Goal: Information Seeking & Learning: Learn about a topic

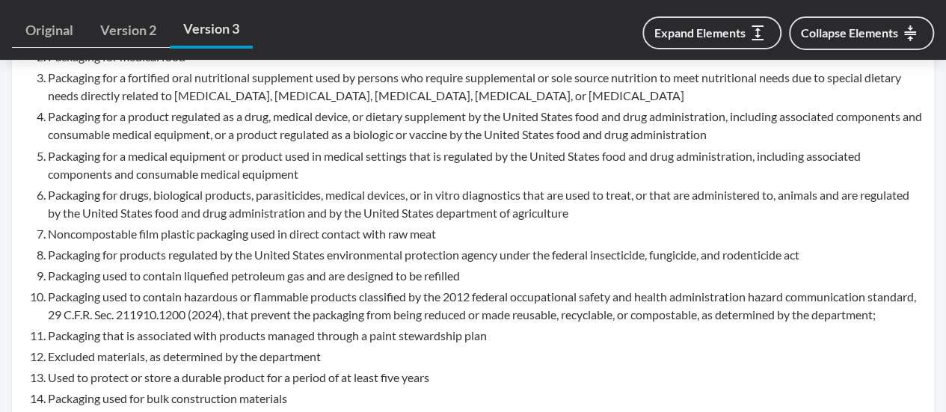
scroll to position [1272, 0]
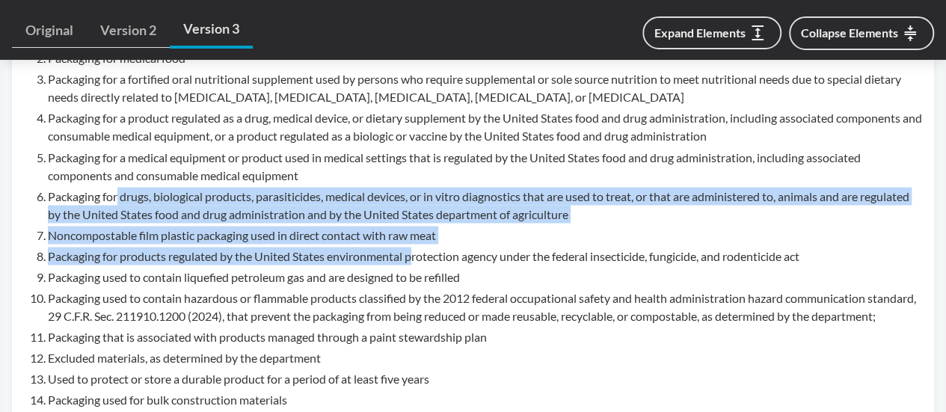
drag, startPoint x: 117, startPoint y: 200, endPoint x: 417, endPoint y: 243, distance: 303.1
click at [417, 243] on ol "Packaging for infant formula Packaging for medical food Packaging for a fortifi…" at bounding box center [485, 218] width 875 height 380
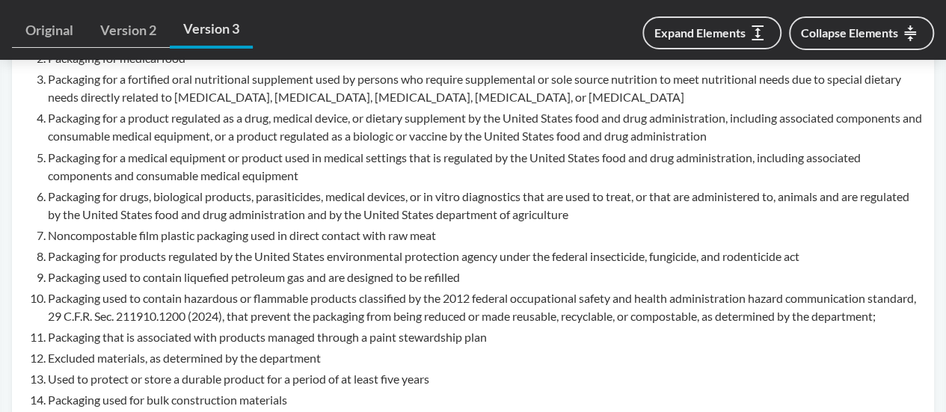
click at [256, 313] on li "Packaging used to contain hazardous or flammable products classified by the 201…" at bounding box center [485, 307] width 875 height 36
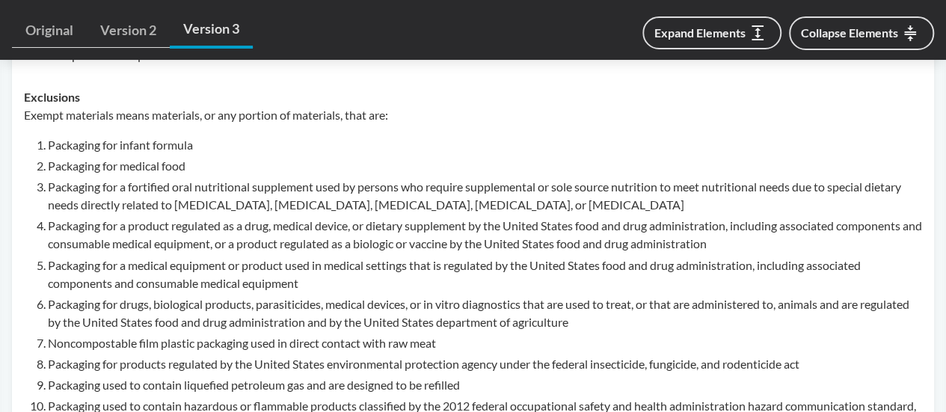
scroll to position [1122, 0]
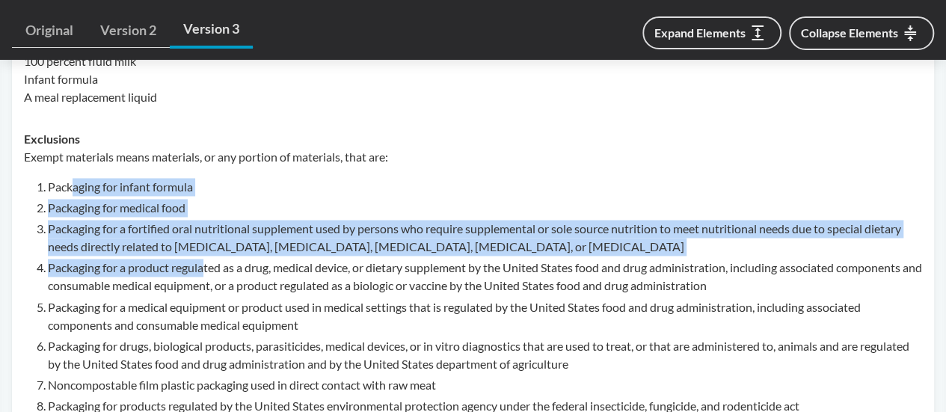
drag, startPoint x: 70, startPoint y: 186, endPoint x: 203, endPoint y: 269, distance: 156.5
click at [203, 269] on ol "Packaging for infant formula Packaging for medical food Packaging for a fortifi…" at bounding box center [485, 368] width 875 height 380
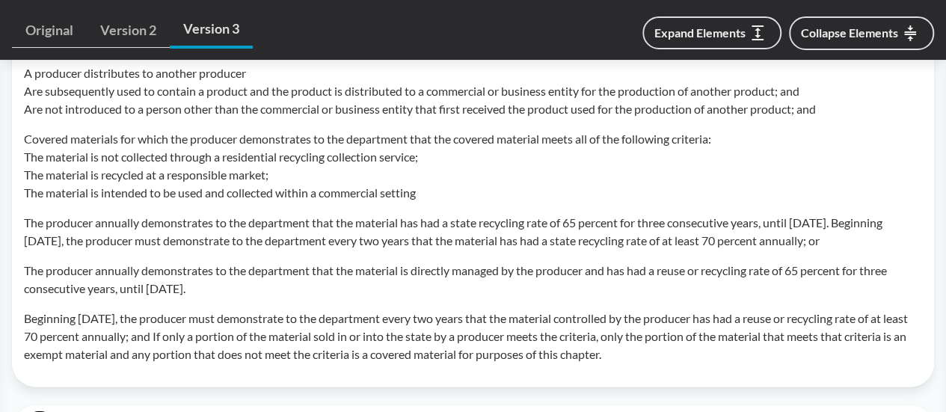
scroll to position [2020, 0]
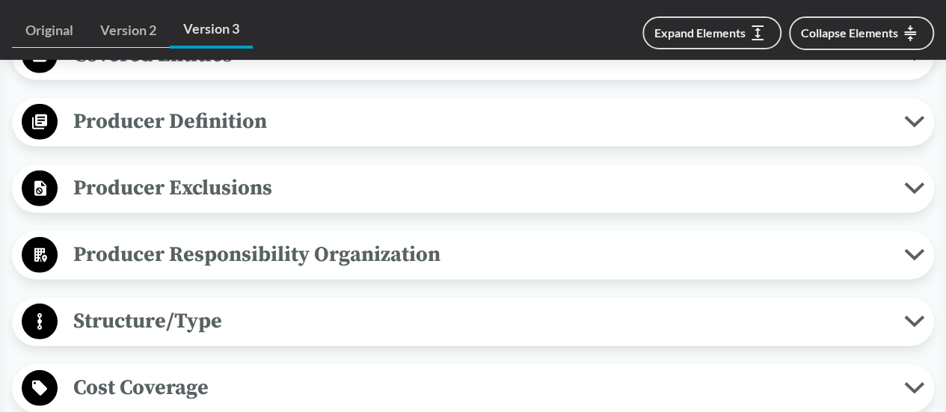
click at [221, 138] on span "Producer Definition" at bounding box center [481, 122] width 847 height 34
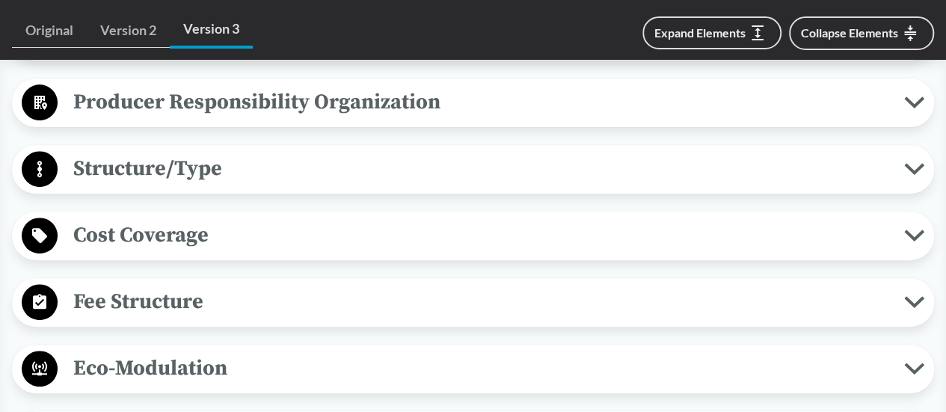
scroll to position [3067, 0]
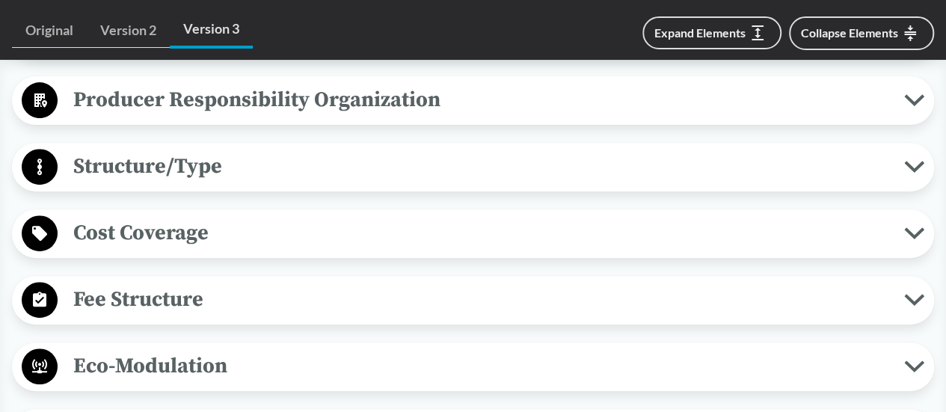
click at [243, 117] on span "Producer Responsibility Organization" at bounding box center [481, 100] width 847 height 34
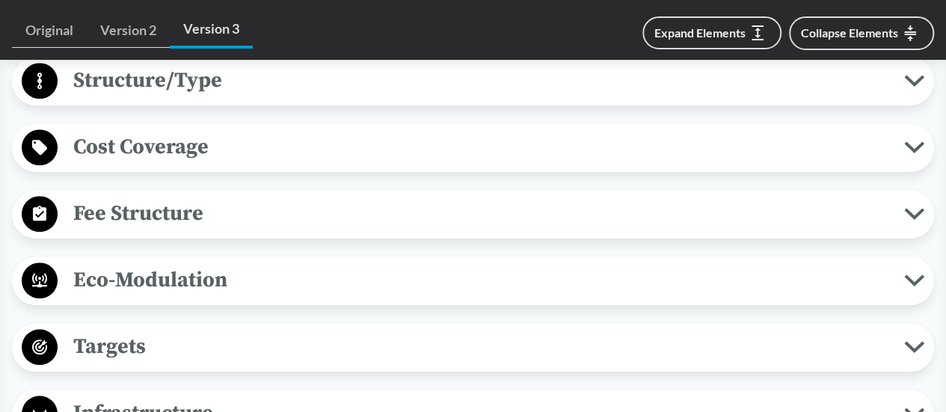
scroll to position [3441, 0]
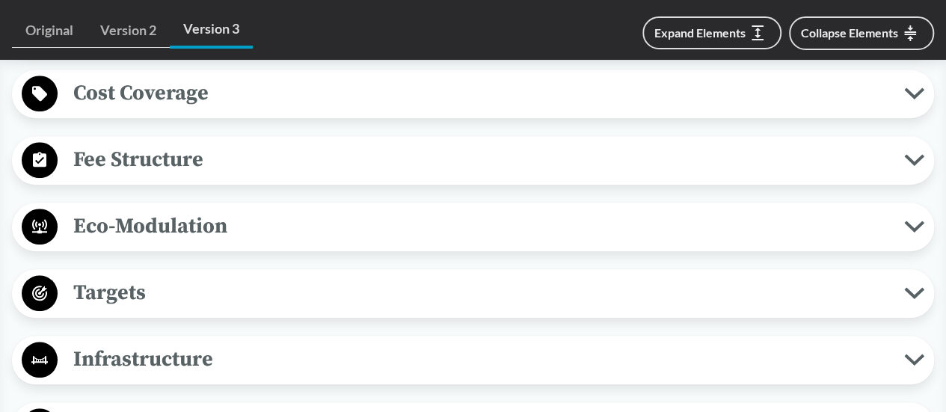
click at [251, 43] on span "Structure/Type" at bounding box center [481, 27] width 847 height 34
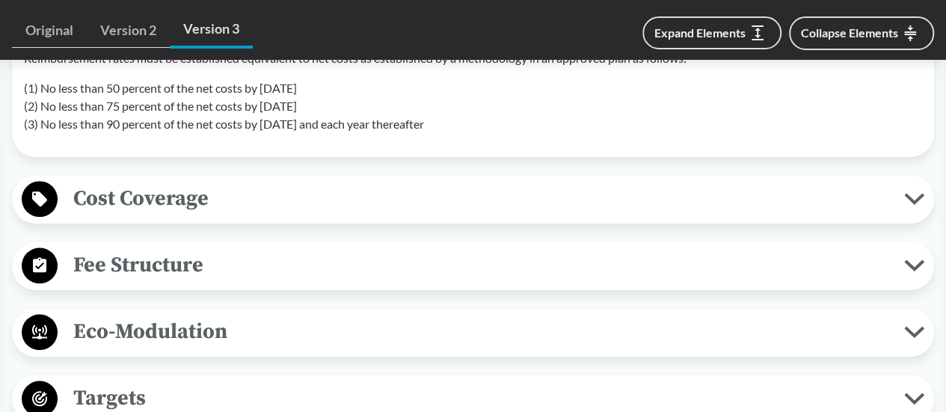
scroll to position [3591, 0]
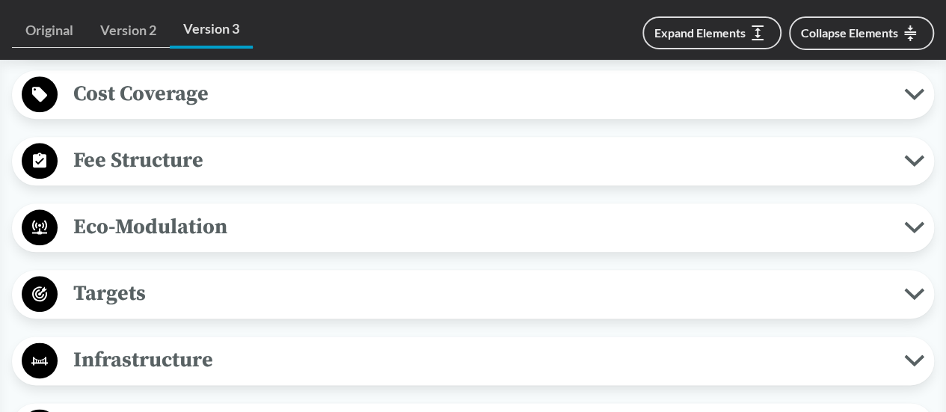
click at [244, 111] on span "Cost Coverage" at bounding box center [481, 94] width 847 height 34
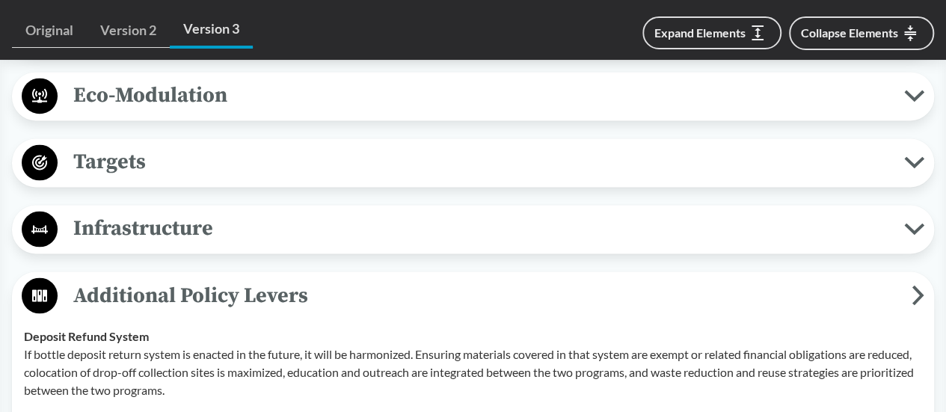
scroll to position [4040, 0]
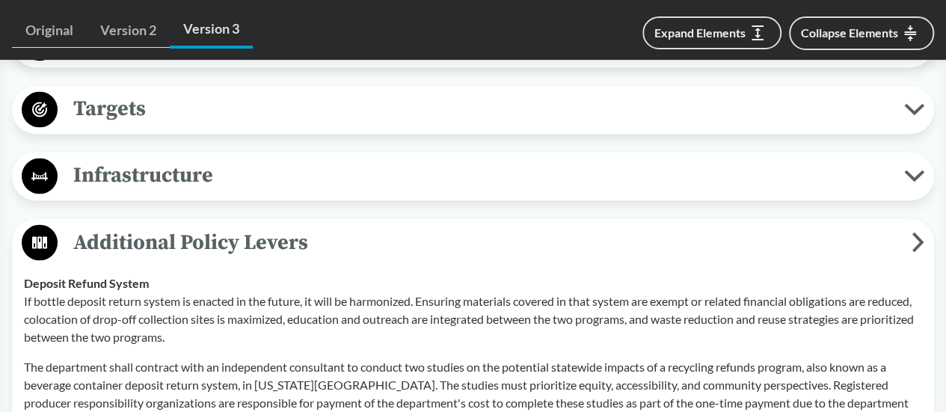
click at [235, 59] on span "Eco-Modulation" at bounding box center [481, 42] width 847 height 34
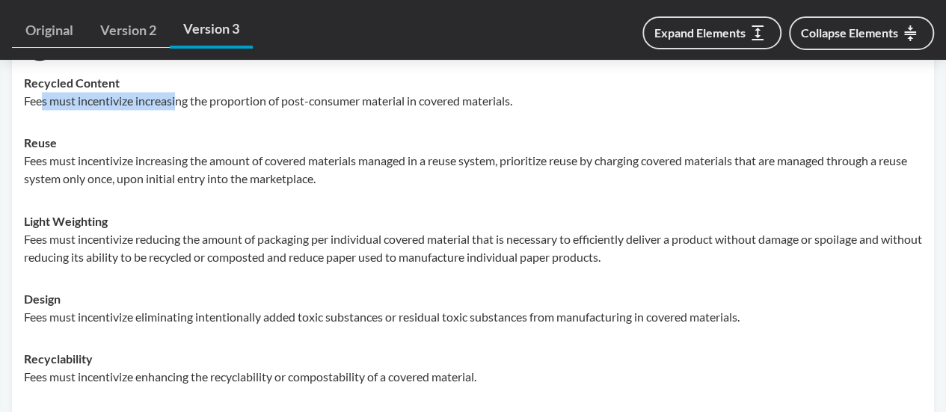
drag, startPoint x: 45, startPoint y: 173, endPoint x: 177, endPoint y: 178, distance: 132.5
click at [177, 110] on p "Fees must incentivize increasing the proportion of post-consumer material in co…" at bounding box center [473, 101] width 899 height 18
click at [132, 188] on div "Reuse Fees must incentivize increasing the amount of covered materials managed …" at bounding box center [473, 161] width 899 height 54
drag, startPoint x: 46, startPoint y: 173, endPoint x: 130, endPoint y: 185, distance: 84.6
click at [130, 122] on td "Recycled Content Fees must incentivize increasing the proportion of post-consum…" at bounding box center [473, 92] width 912 height 60
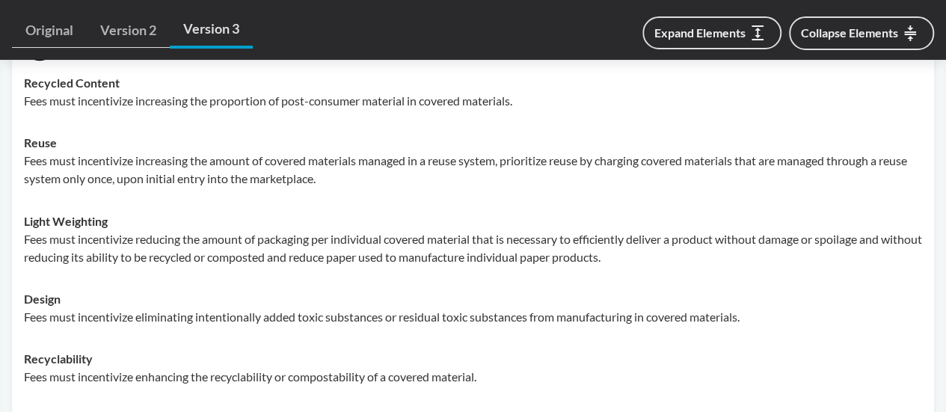
click at [114, 188] on div "Reuse Fees must incentivize increasing the amount of covered materials managed …" at bounding box center [473, 161] width 899 height 54
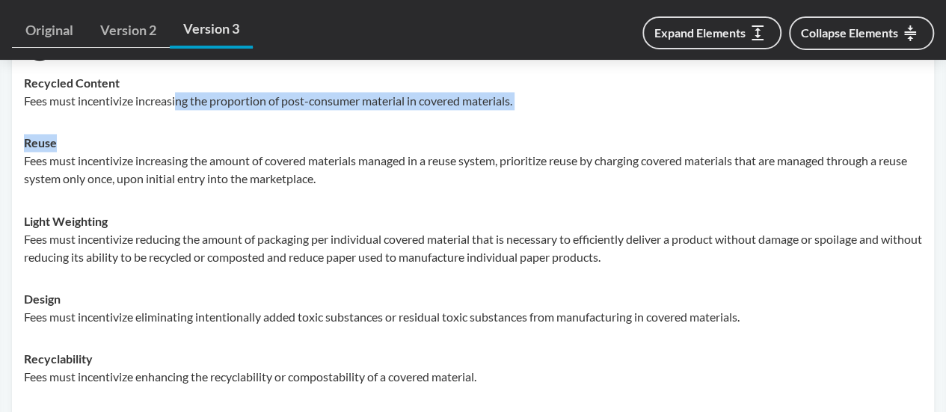
drag, startPoint x: 181, startPoint y: 166, endPoint x: 320, endPoint y: 204, distance: 144.3
click at [320, 204] on tbody "Recycled Content Fees must incentivize increasing the proportion of post-consum…" at bounding box center [473, 259] width 912 height 395
click at [251, 188] on div "Reuse Fees must incentivize increasing the amount of covered materials managed …" at bounding box center [473, 161] width 899 height 54
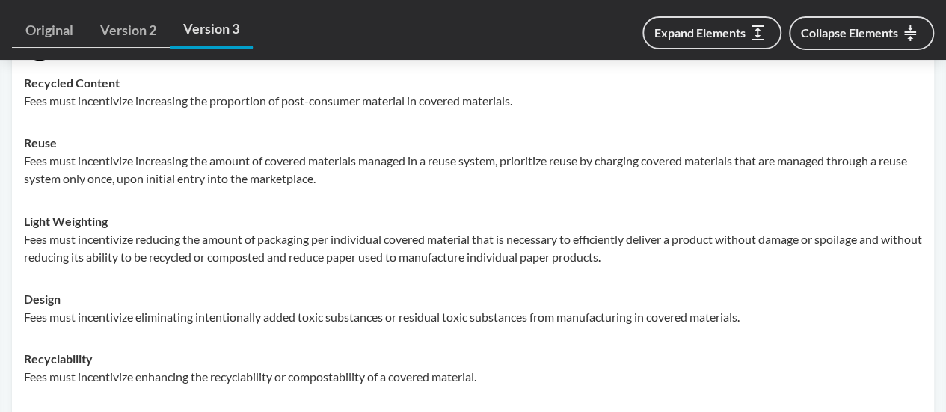
drag, startPoint x: 76, startPoint y: 108, endPoint x: 129, endPoint y: 133, distance: 59.6
click at [129, 133] on div "Eco-Modulation Recycled Content Fees must incentivize increasing the proportion…" at bounding box center [473, 244] width 922 height 450
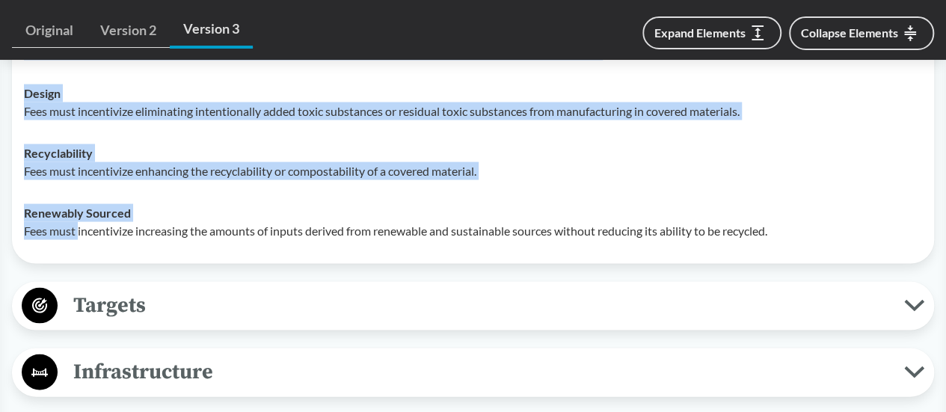
scroll to position [4339, 0]
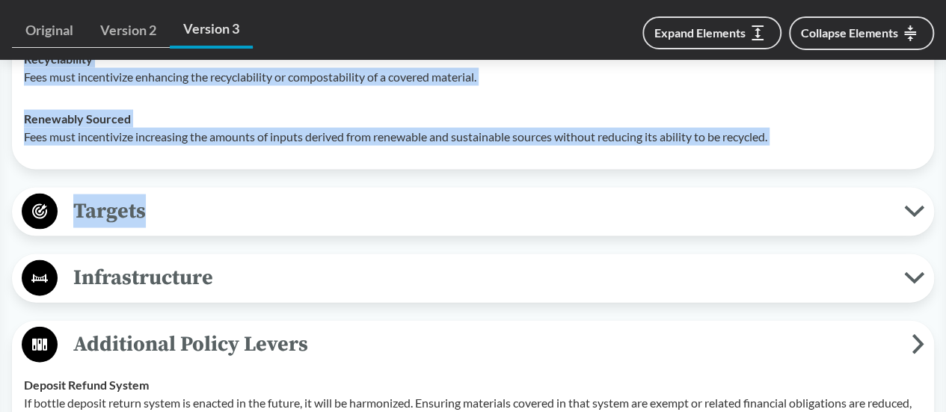
drag, startPoint x: 24, startPoint y: 152, endPoint x: 173, endPoint y: 203, distance: 157.3
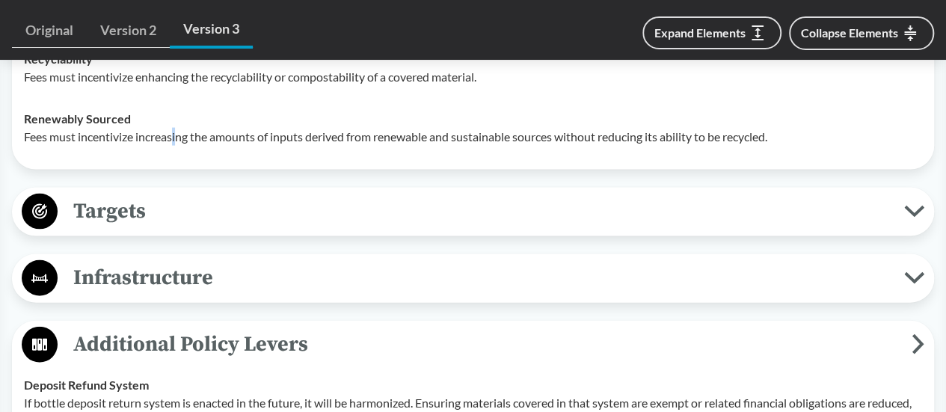
click at [177, 146] on p "Fees must incentivize increasing the amounts of inputs derived from renewable a…" at bounding box center [473, 137] width 899 height 18
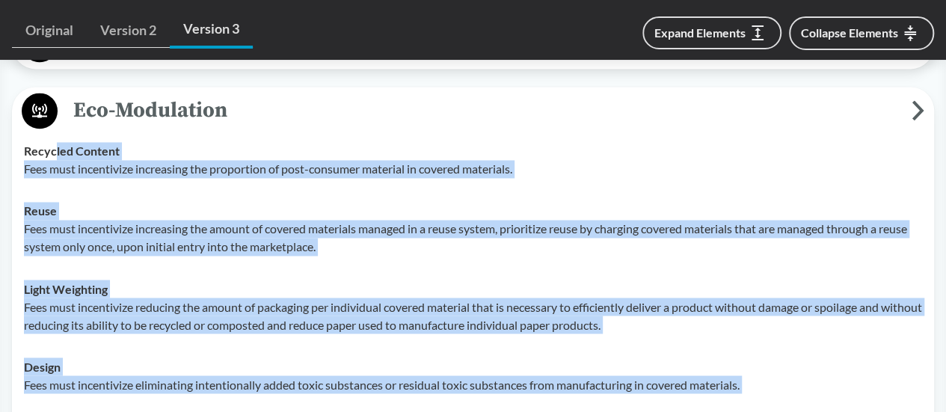
scroll to position [3965, 0]
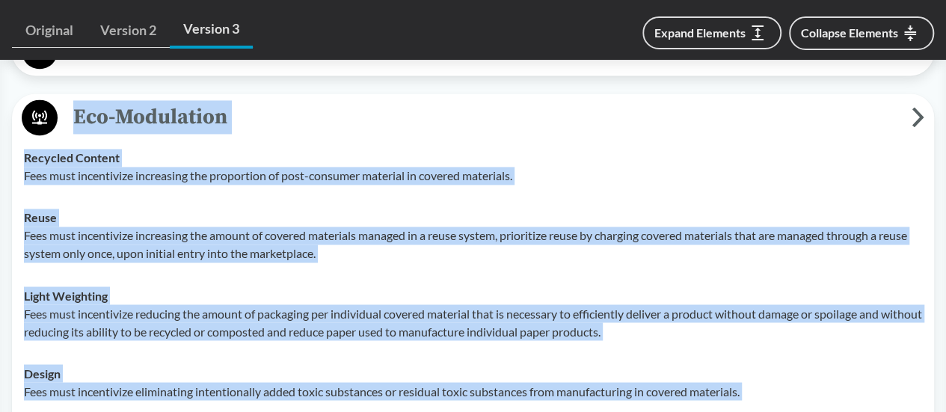
drag, startPoint x: 789, startPoint y: 207, endPoint x: 63, endPoint y: 195, distance: 726.5
click at [63, 195] on div "Eco-Modulation Recycled Content Fees must incentivize increasing the proportion…" at bounding box center [473, 319] width 922 height 450
copy div "Eco-Modulation Recycled Content Fees must incentivize increasing the proportion…"
